Goal: Information Seeking & Learning: Find specific fact

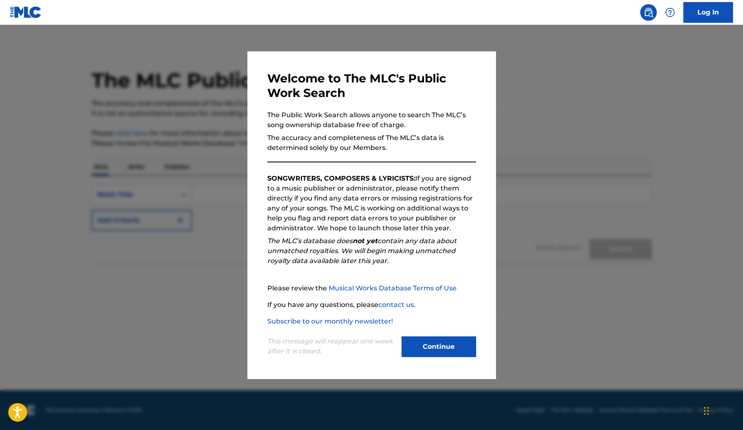
click at [416, 352] on button "Continue" at bounding box center [438, 346] width 75 height 21
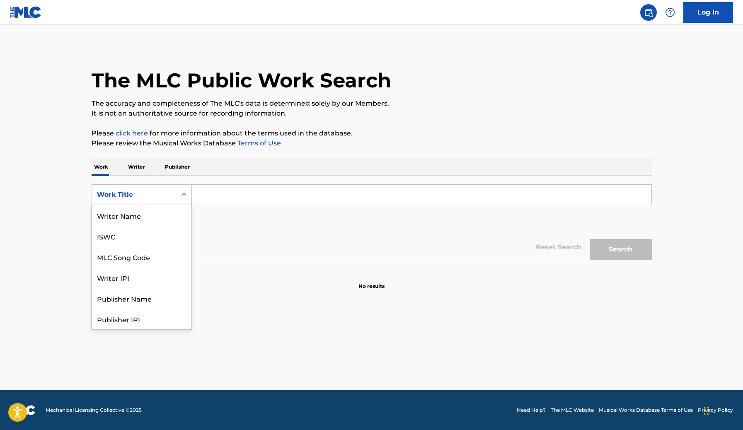
click at [167, 192] on div "Work Title" at bounding box center [134, 195] width 75 height 10
click at [161, 223] on div "MLC Song Code" at bounding box center [141, 215] width 99 height 21
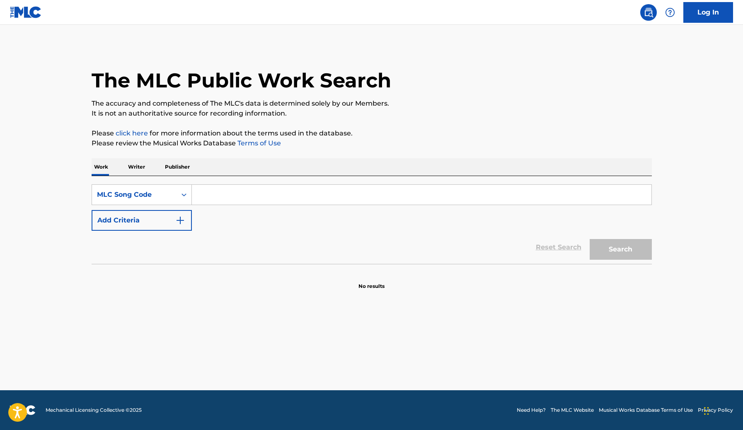
click at [249, 191] on input "Search Form" at bounding box center [421, 195] width 459 height 20
paste input "TD7G99"
type input "TD7G99"
click at [589, 239] on button "Search" at bounding box center [620, 249] width 62 height 21
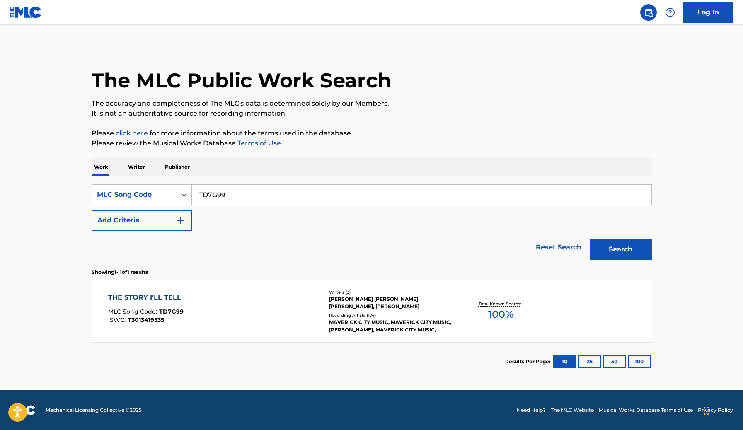
click at [253, 322] on div "THE STORY I'LL TELL MLC Song Code : TD7G99 ISWC : T3013419535" at bounding box center [214, 310] width 213 height 37
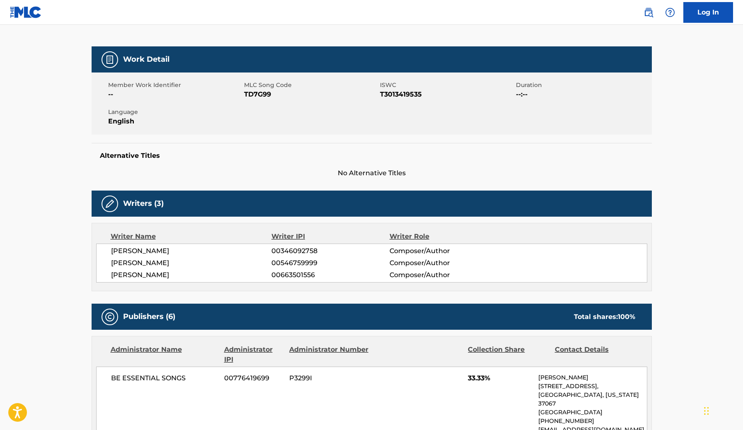
scroll to position [104, 0]
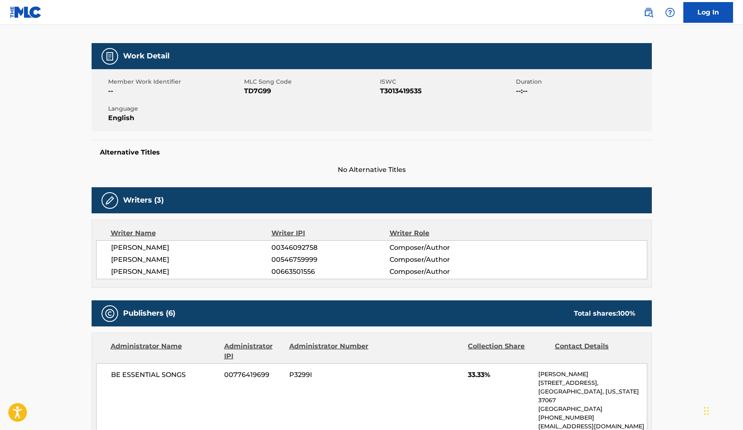
drag, startPoint x: 177, startPoint y: 272, endPoint x: 96, endPoint y: 273, distance: 80.8
click at [96, 273] on div "[PERSON_NAME] 00346092758 Composer/Author [PERSON_NAME] 00546759999 Composer/Au…" at bounding box center [371, 259] width 551 height 39
copy span "[PERSON_NAME]"
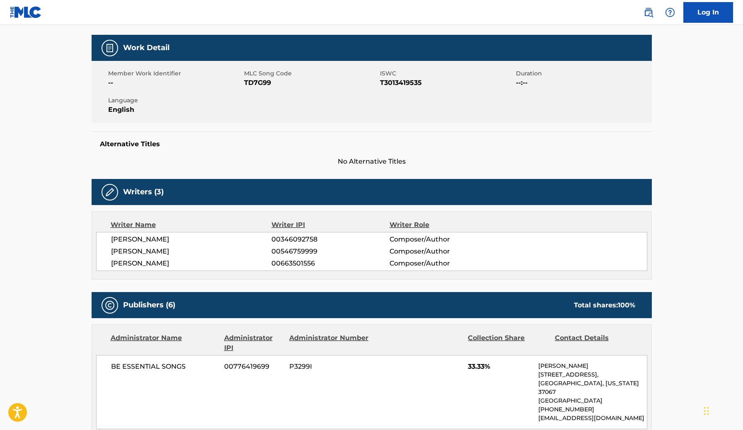
scroll to position [46, 0]
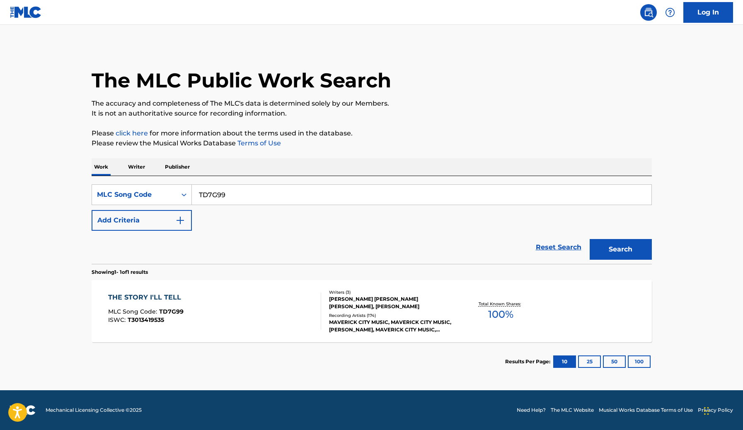
click at [244, 196] on input "TD7G99" at bounding box center [421, 195] width 459 height 20
paste input "SB4EG2"
type input "SB4EG2"
click at [589, 239] on button "Search" at bounding box center [620, 249] width 62 height 21
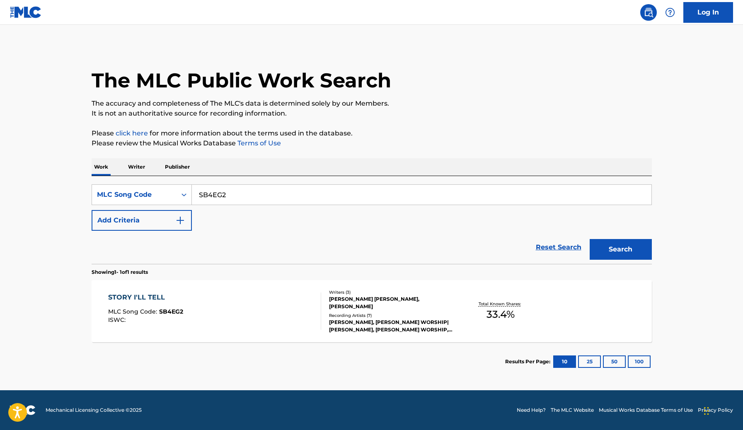
click at [275, 304] on div "STORY I'LL TELL MLC Song Code : SB4EG2 ISWC :" at bounding box center [214, 310] width 213 height 37
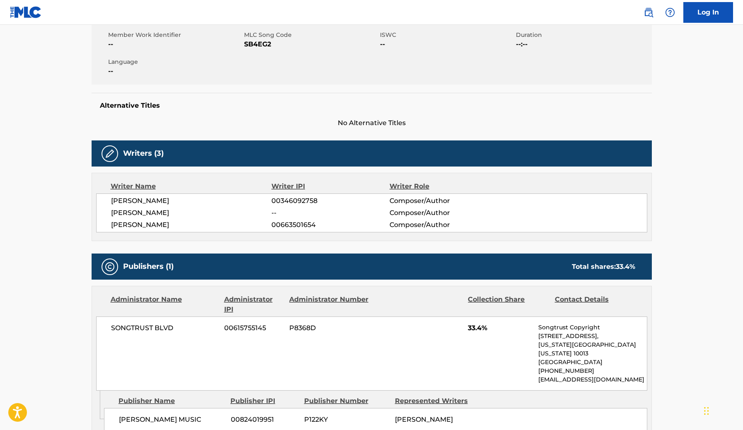
scroll to position [130, 0]
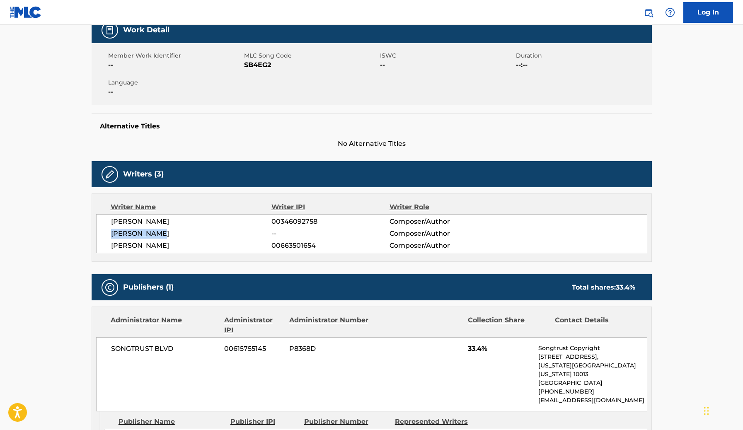
drag, startPoint x: 171, startPoint y: 235, endPoint x: 111, endPoint y: 232, distance: 60.1
click at [111, 232] on span "[PERSON_NAME]" at bounding box center [191, 234] width 161 height 10
copy span "[PERSON_NAME]"
